Goal: Book appointment/travel/reservation

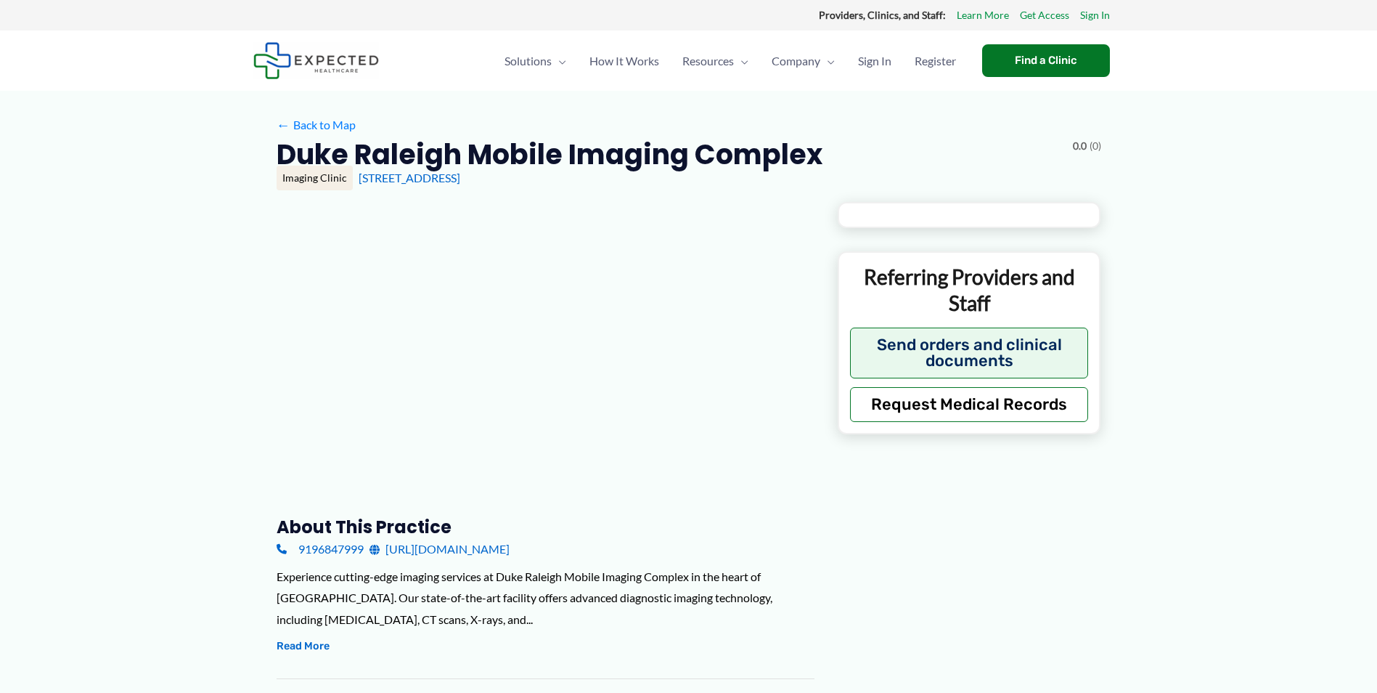
type input "**********"
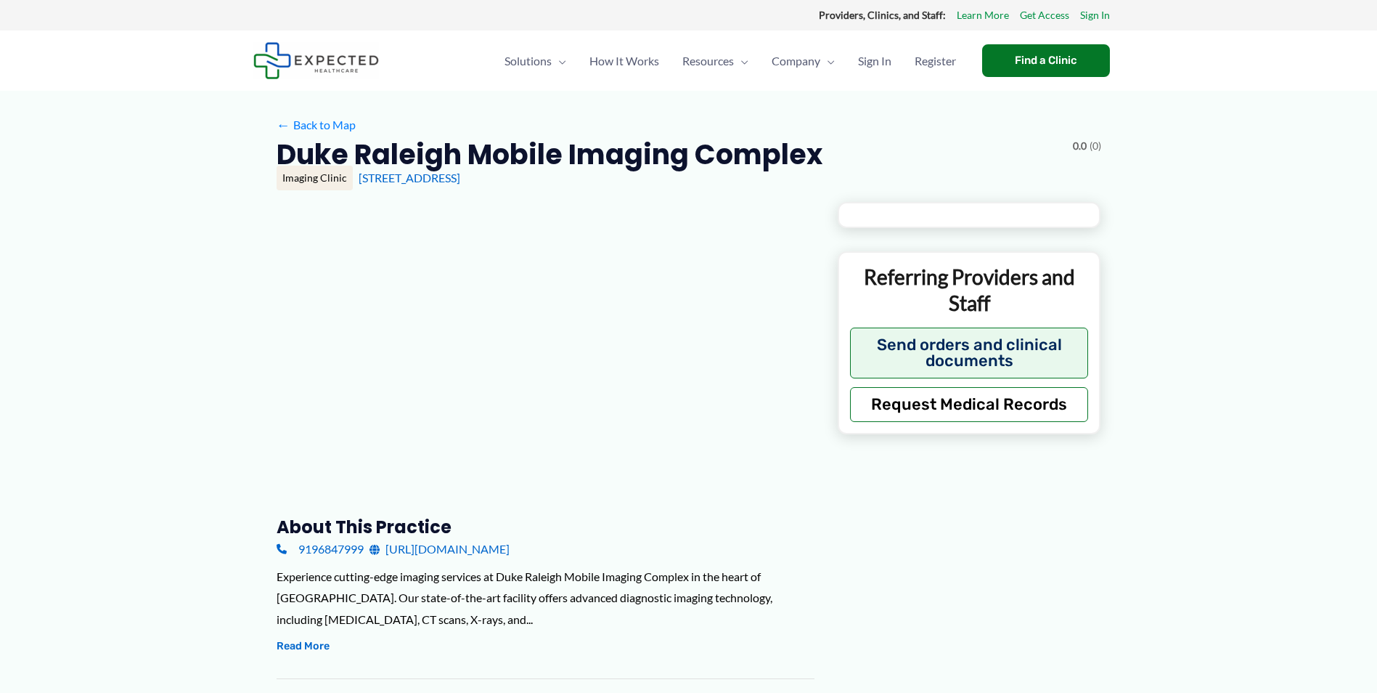
type input "**********"
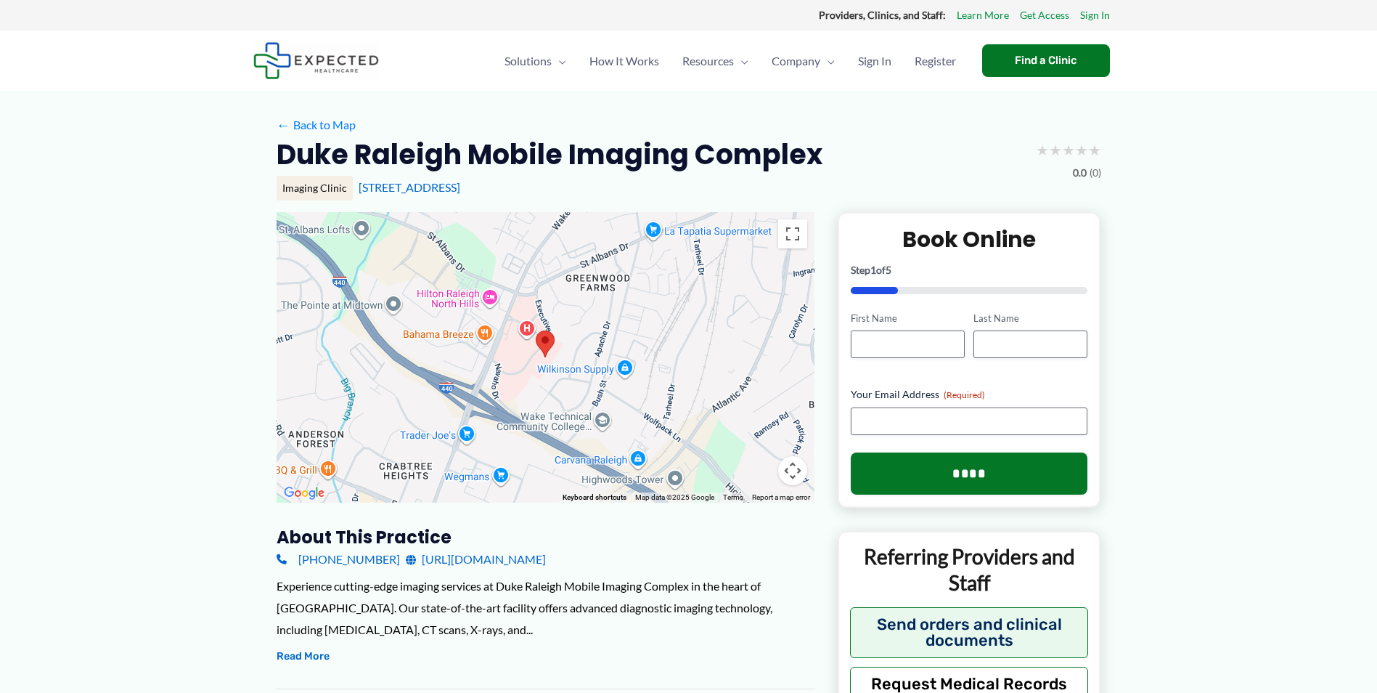
click at [459, 557] on link "[URL][DOMAIN_NAME]" at bounding box center [476, 559] width 140 height 22
